Goal: Book appointment/travel/reservation

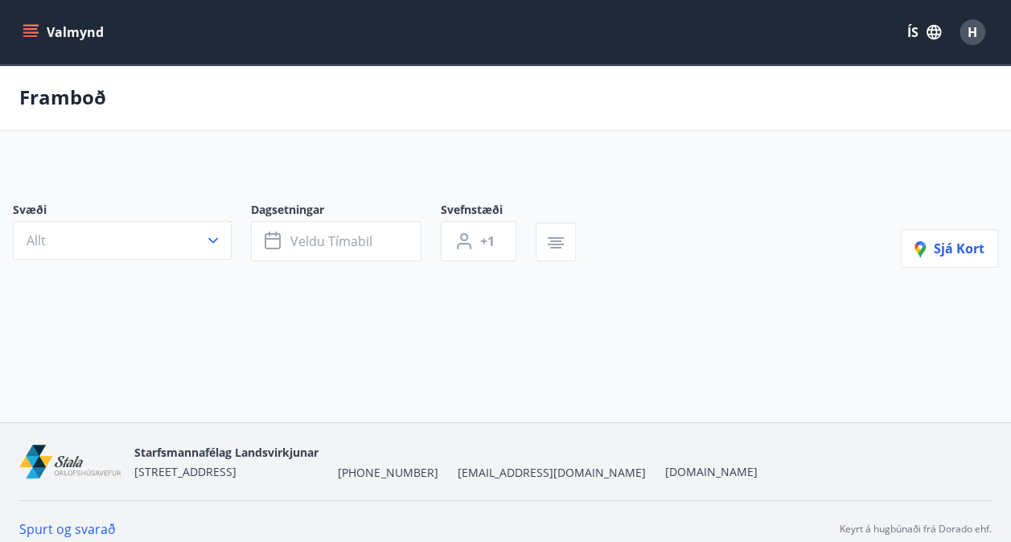
type input "*"
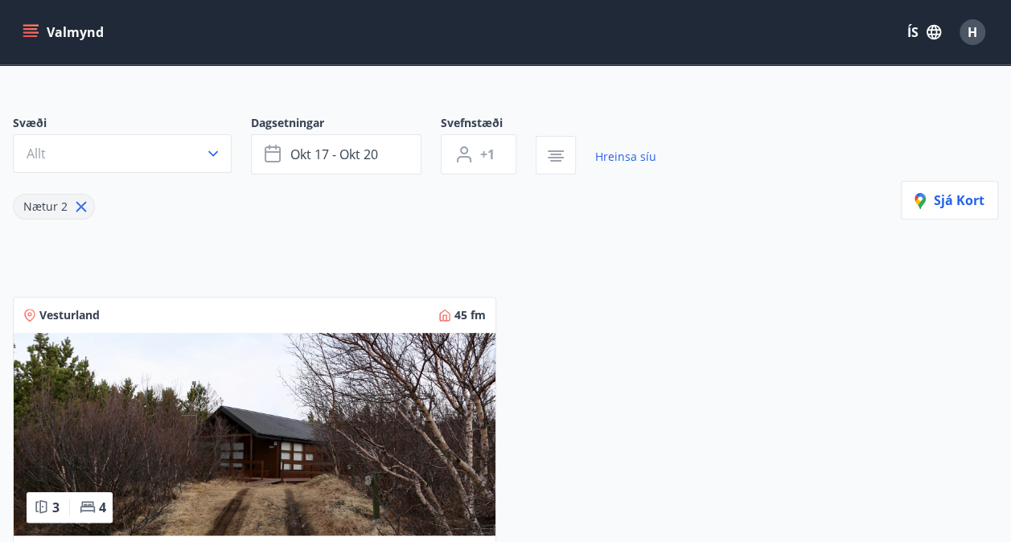
scroll to position [60, 0]
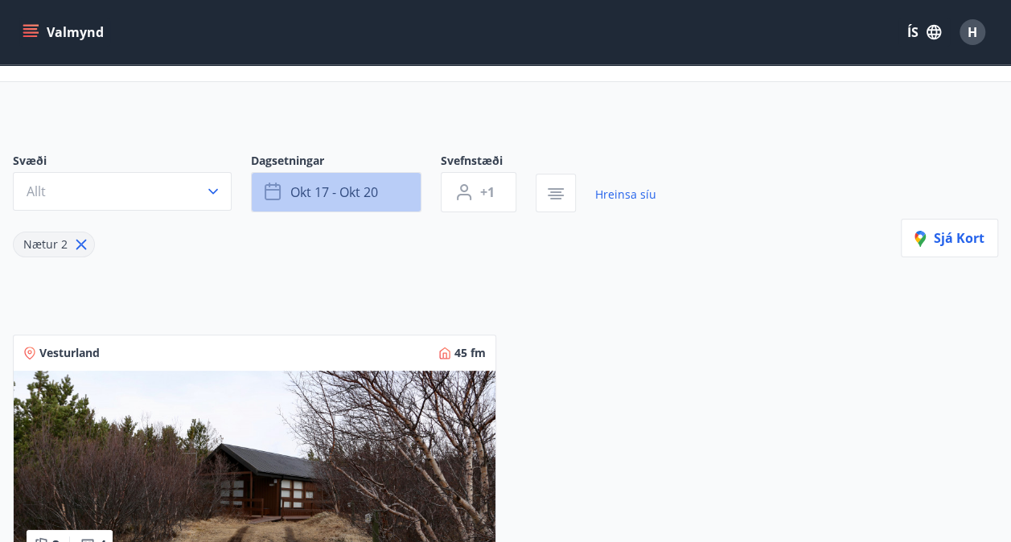
click at [356, 185] on span "okt 17 - okt 20" at bounding box center [334, 192] width 88 height 18
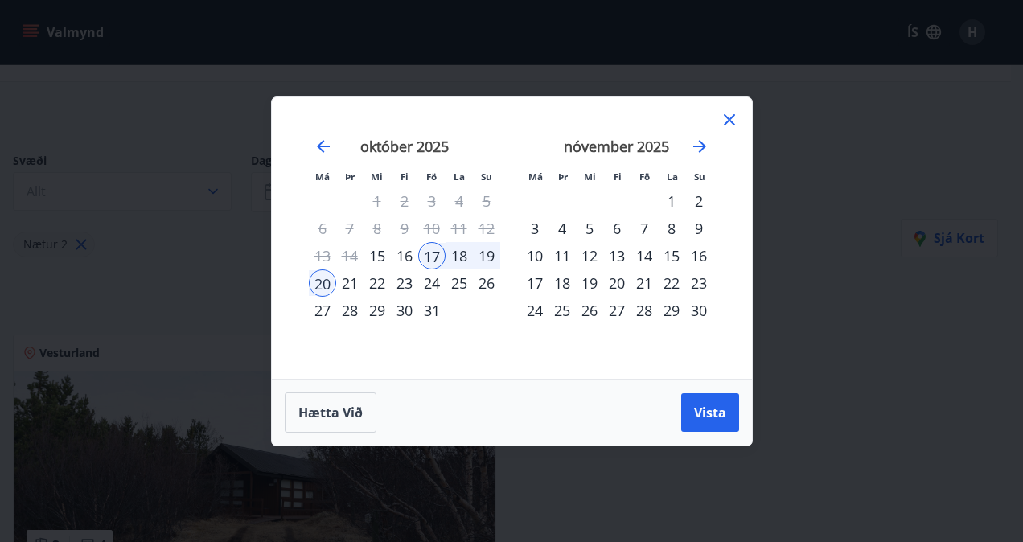
click at [852, 259] on div "Má Þr Mi Fi Fö La Su Má Þr Mi Fi Fö La Su september 2025 1 2 3 4 5 6 7 8 9 10 1…" at bounding box center [511, 271] width 1023 height 542
click at [359, 408] on span "Hætta við" at bounding box center [330, 413] width 64 height 18
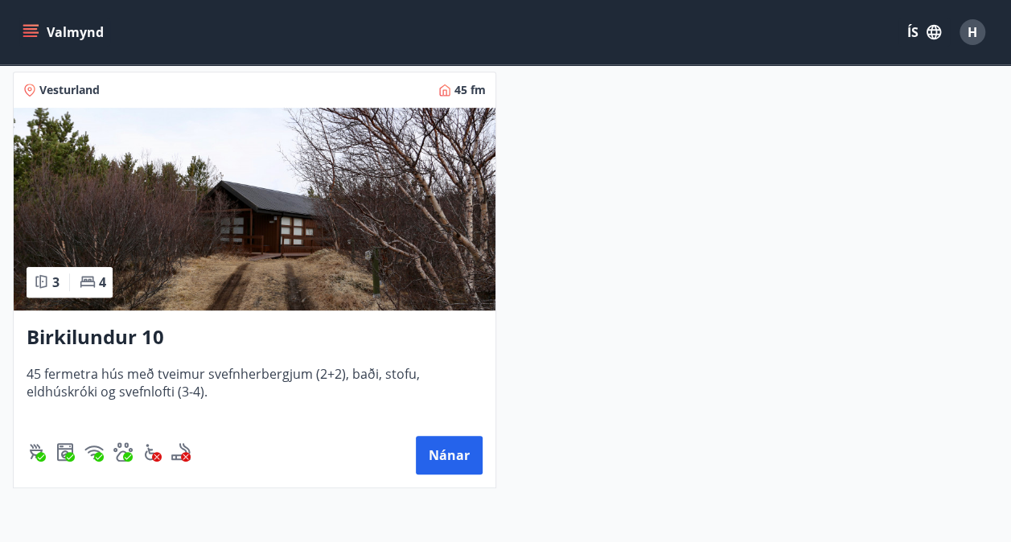
scroll to position [324, 0]
